Goal: Task Accomplishment & Management: Use online tool/utility

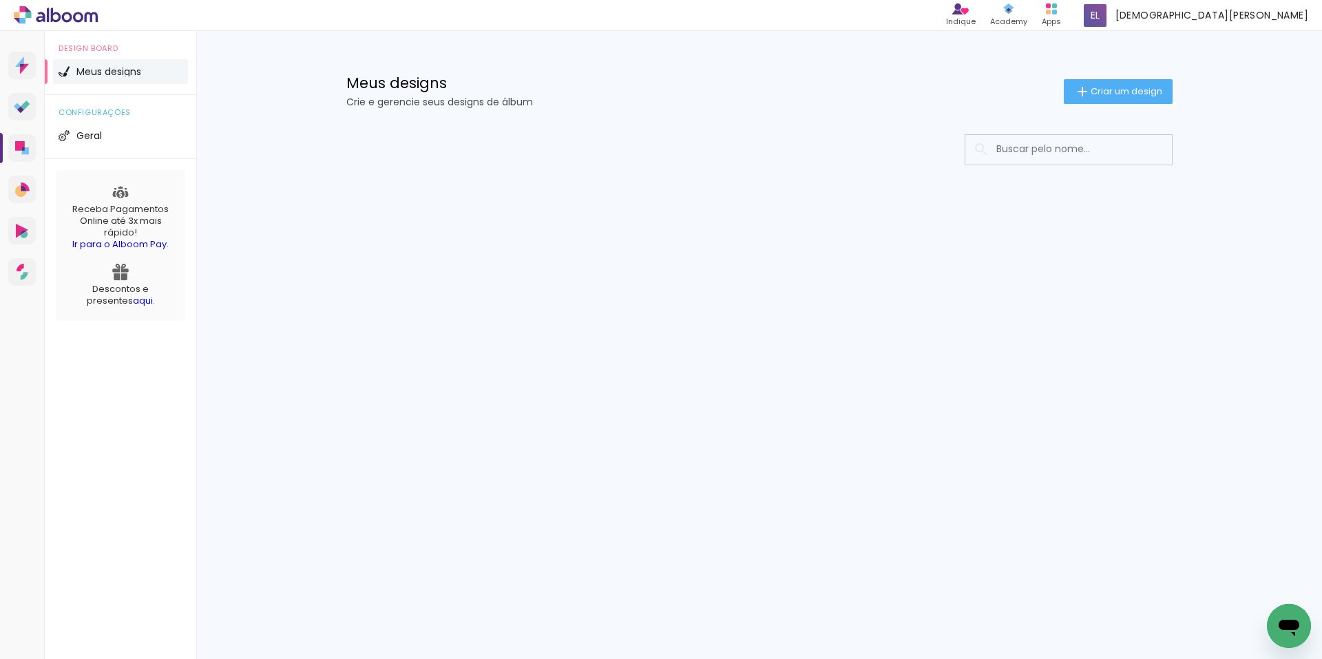
drag, startPoint x: 0, startPoint y: 0, endPoint x: 1032, endPoint y: 138, distance: 1041.3
click at [1032, 138] on input at bounding box center [1087, 149] width 196 height 28
type input "4026"
type paper-input "4026"
click at [1038, 150] on input "4026" at bounding box center [1075, 149] width 172 height 28
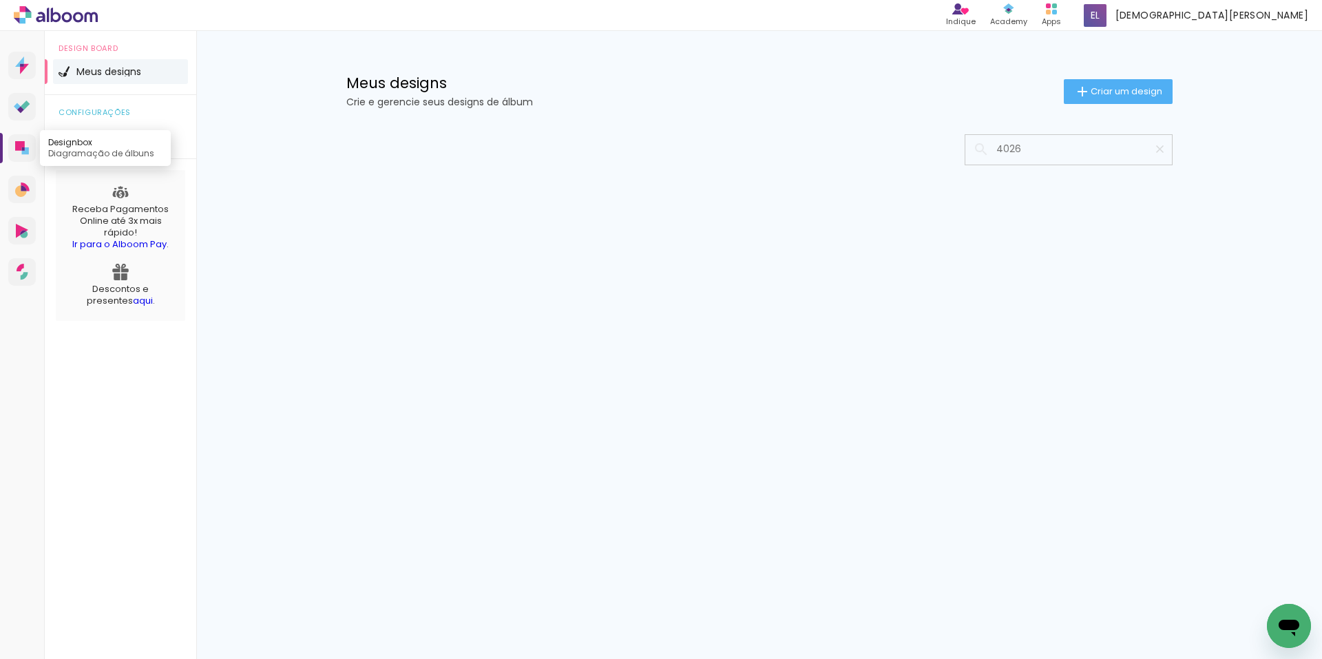
click at [28, 144] on icon at bounding box center [22, 148] width 14 height 14
click at [1054, 151] on input "4026" at bounding box center [1075, 149] width 172 height 28
type input "4"
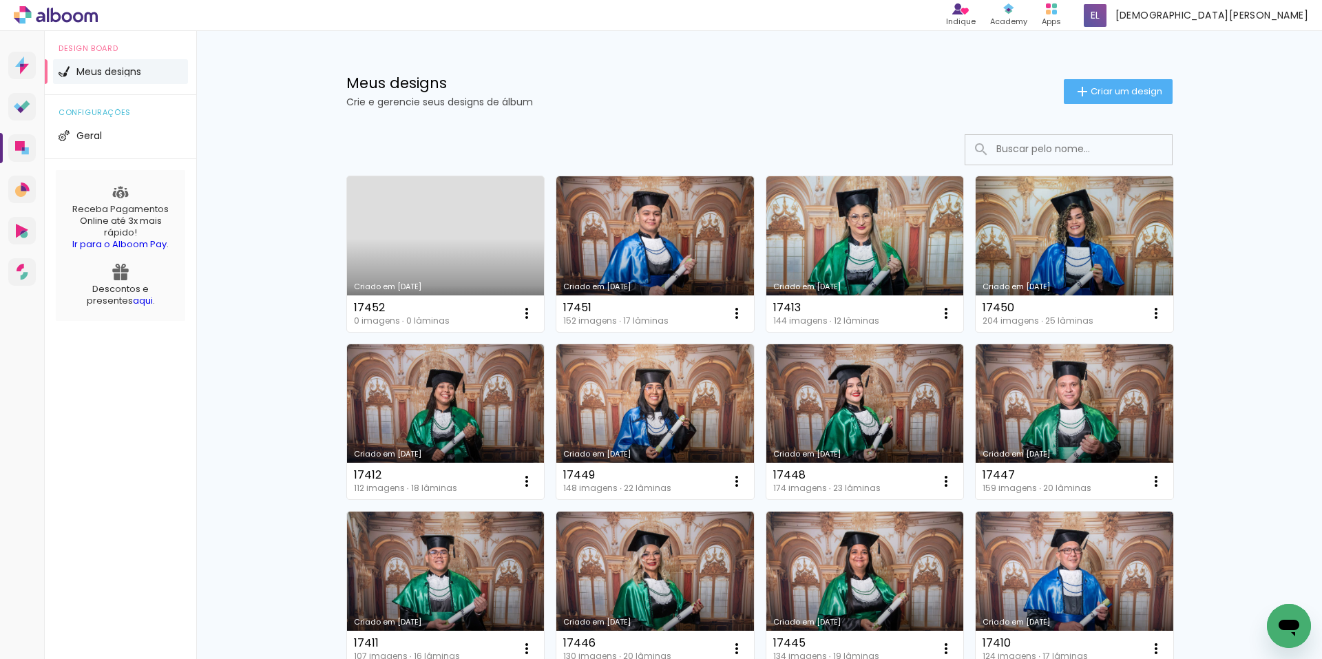
click at [1055, 151] on input at bounding box center [1087, 149] width 196 height 28
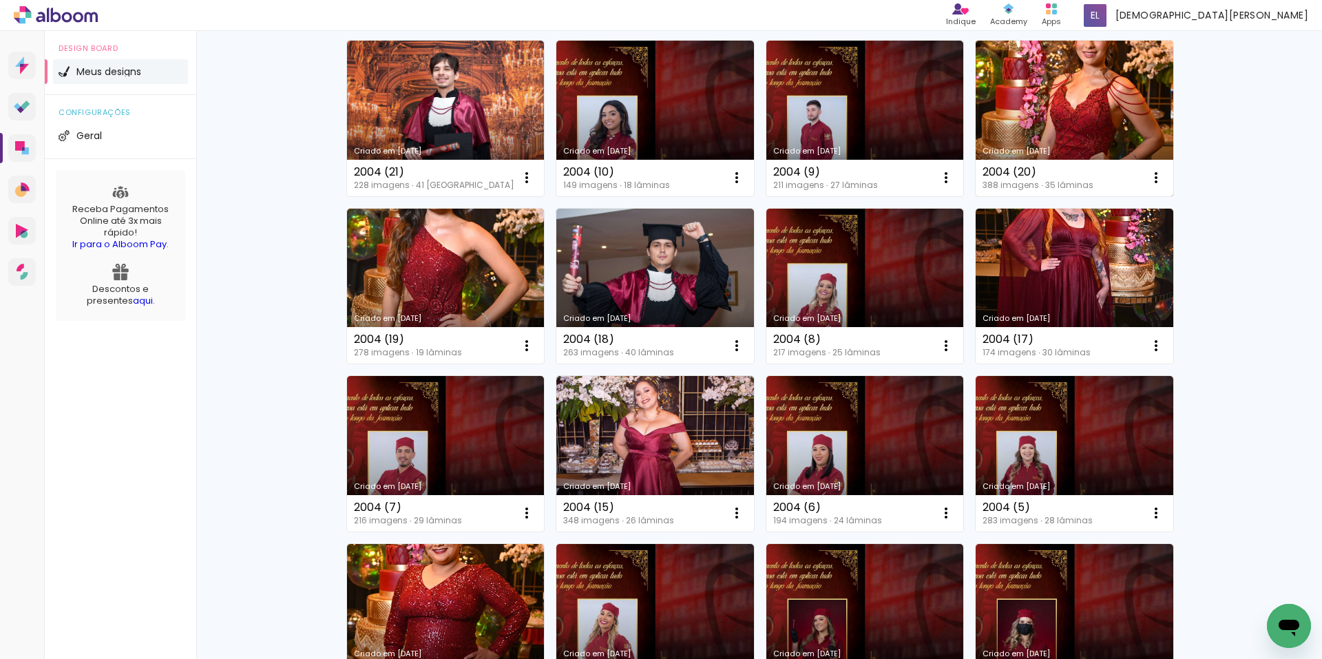
scroll to position [207, 0]
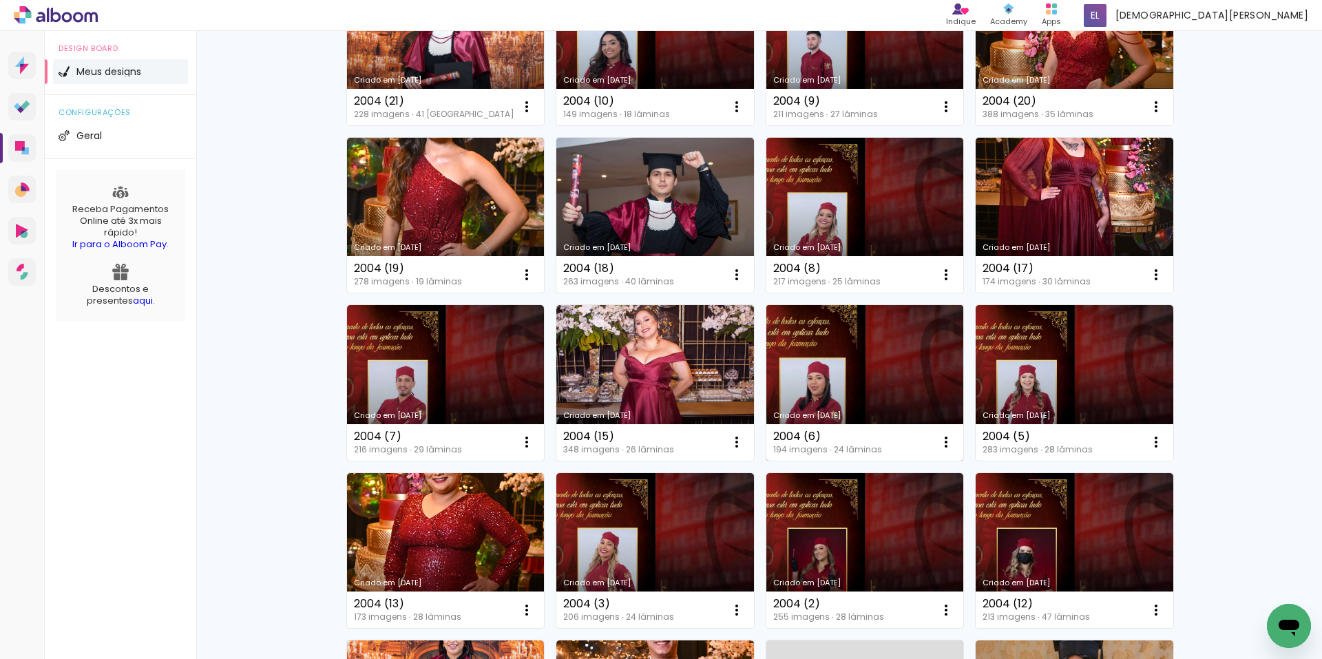
type input "2004"
type paper-input "2004"
click at [830, 355] on link "Criado em [DATE]" at bounding box center [865, 383] width 198 height 156
